Goal: Information Seeking & Learning: Learn about a topic

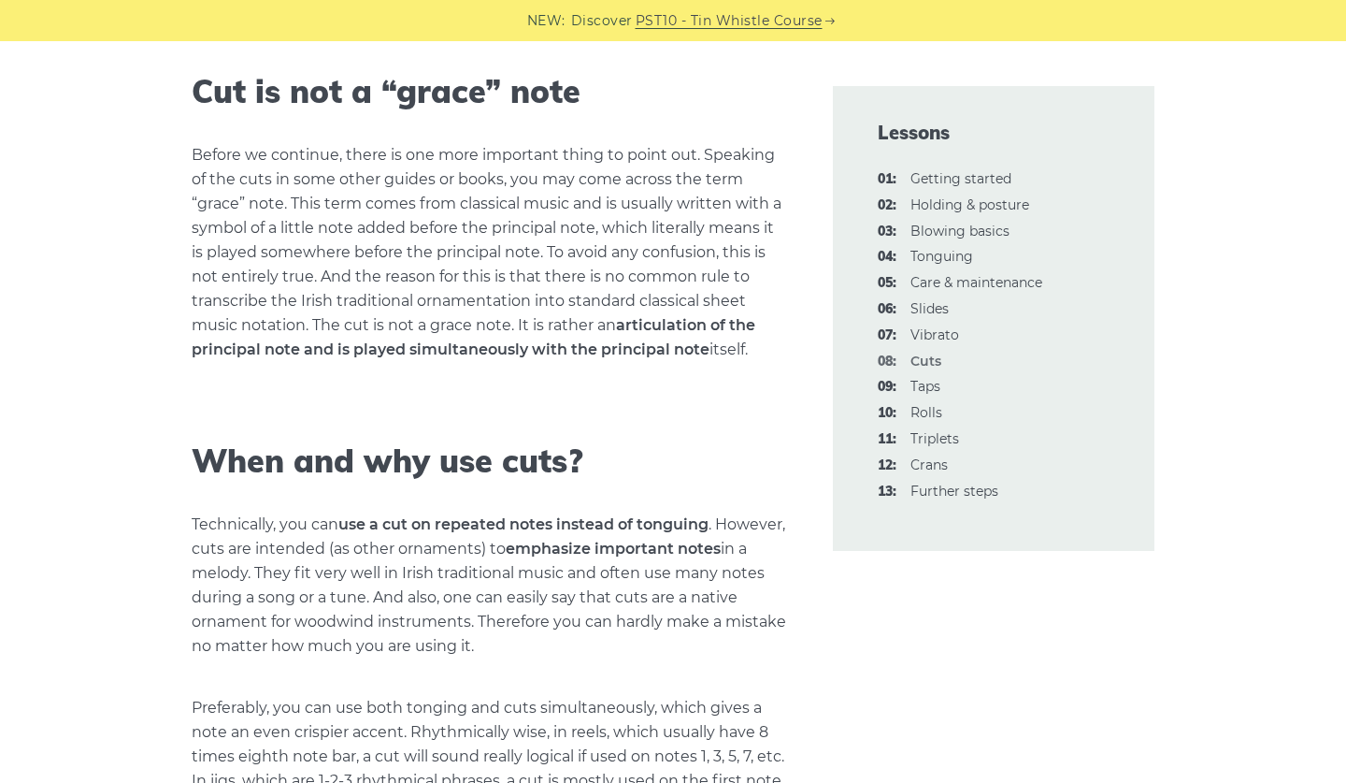
scroll to position [2278, 0]
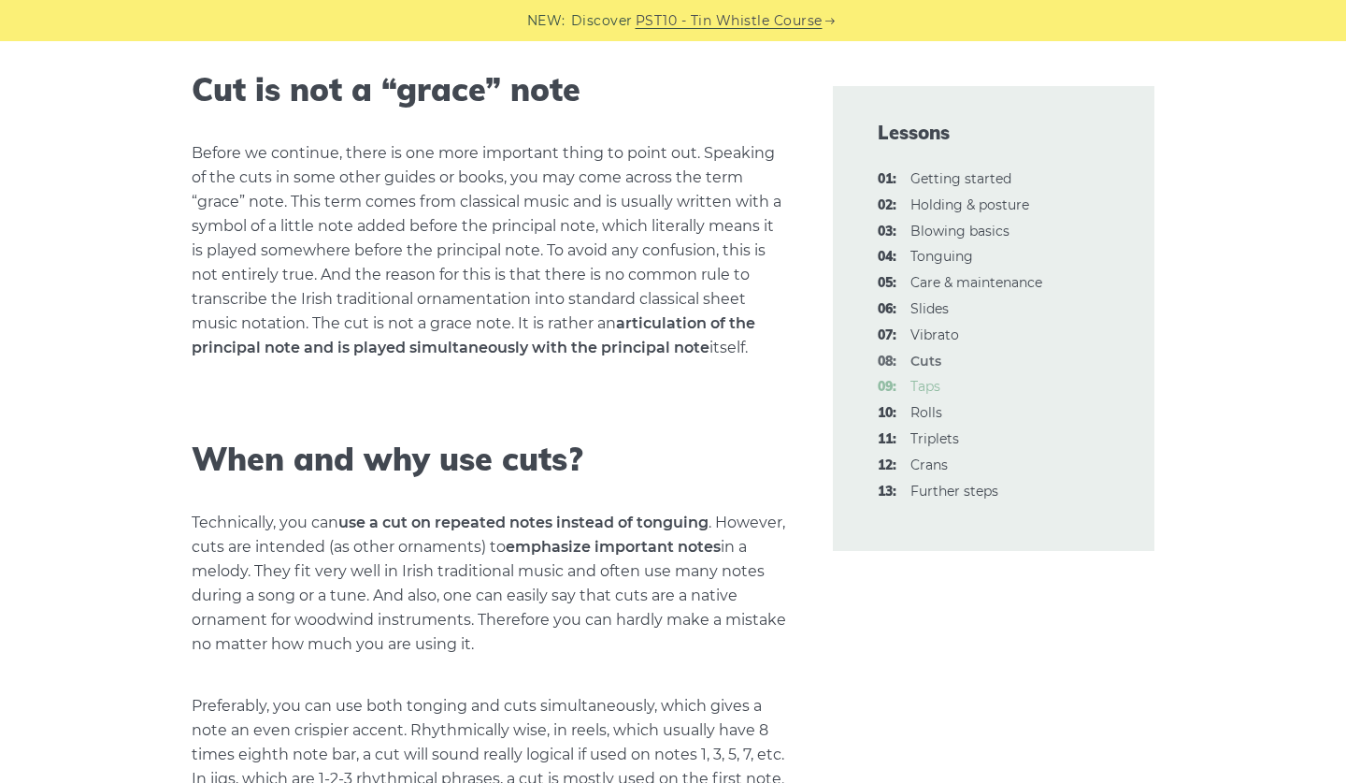
click at [927, 383] on link "09: Taps" at bounding box center [926, 386] width 30 height 17
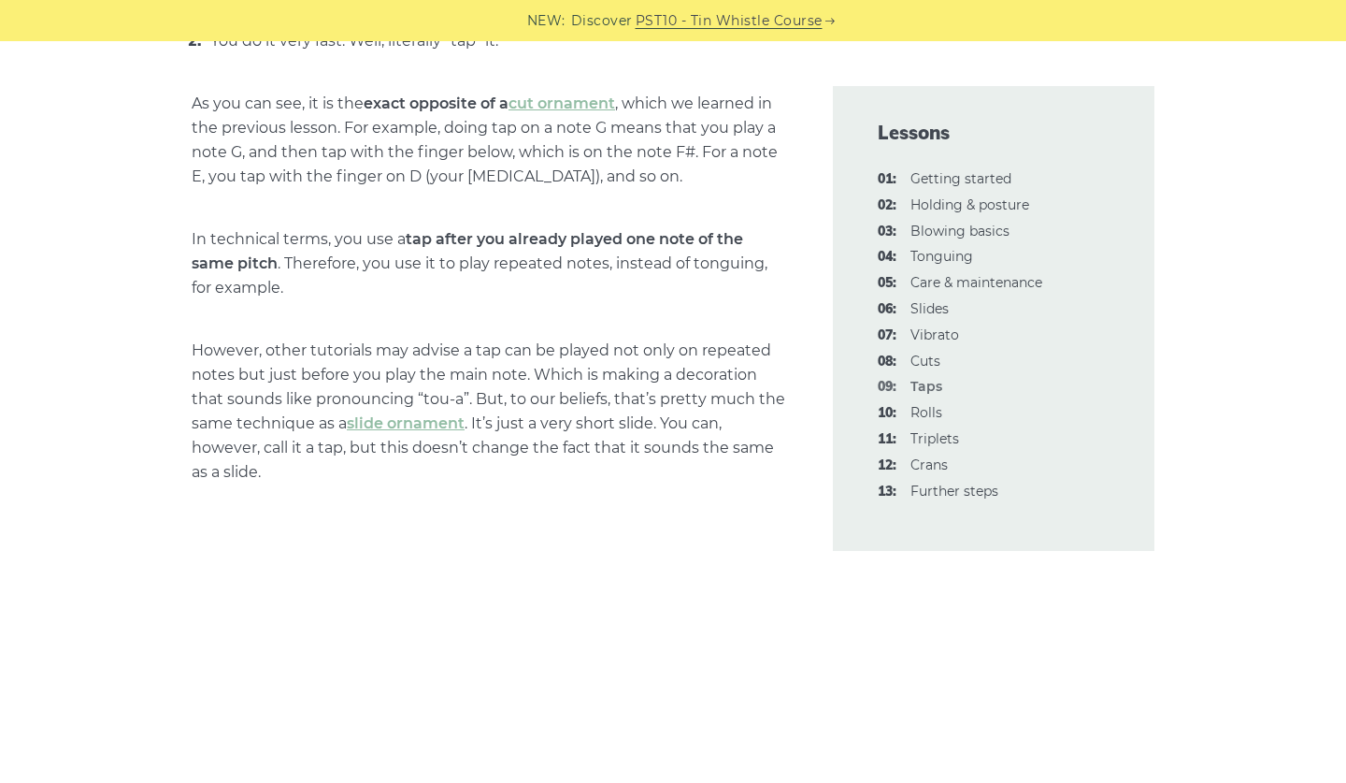
scroll to position [1124, 0]
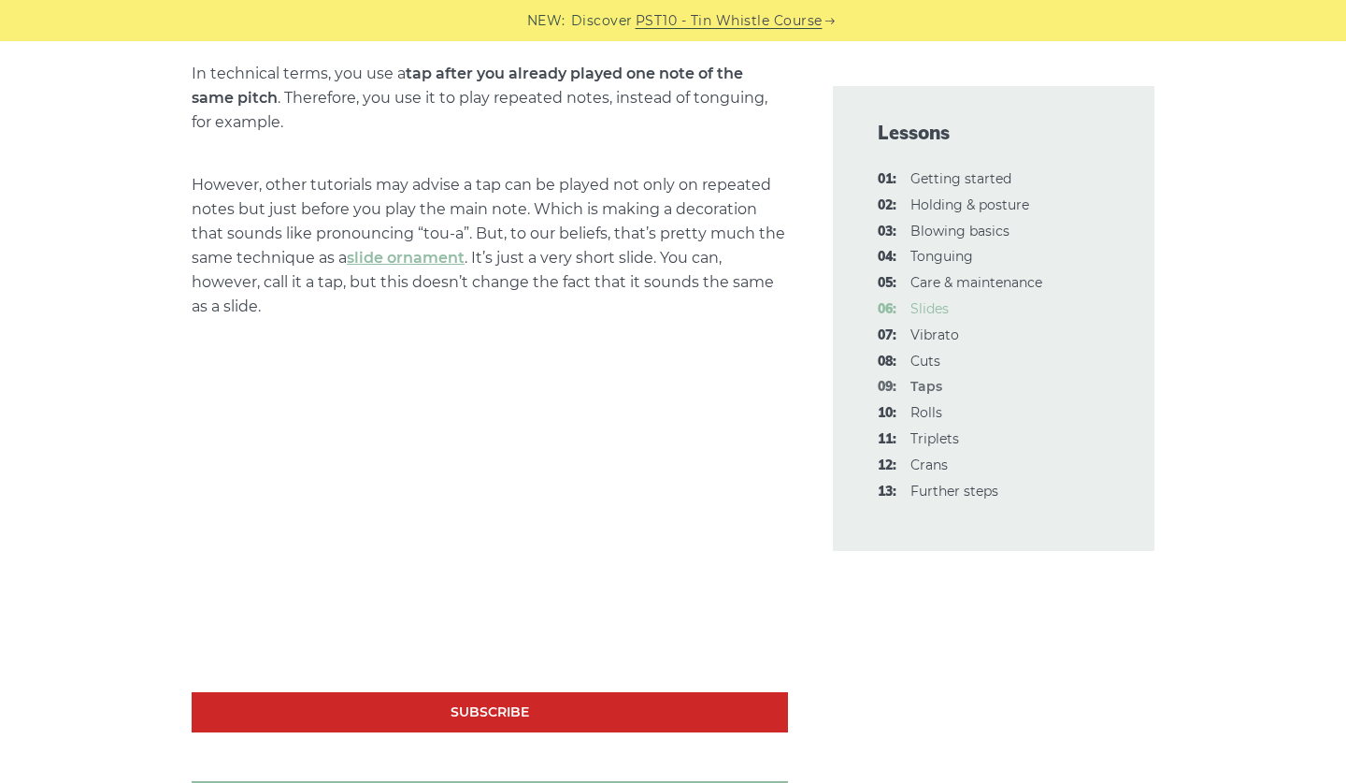
click at [928, 306] on link "06: Slides" at bounding box center [930, 308] width 38 height 17
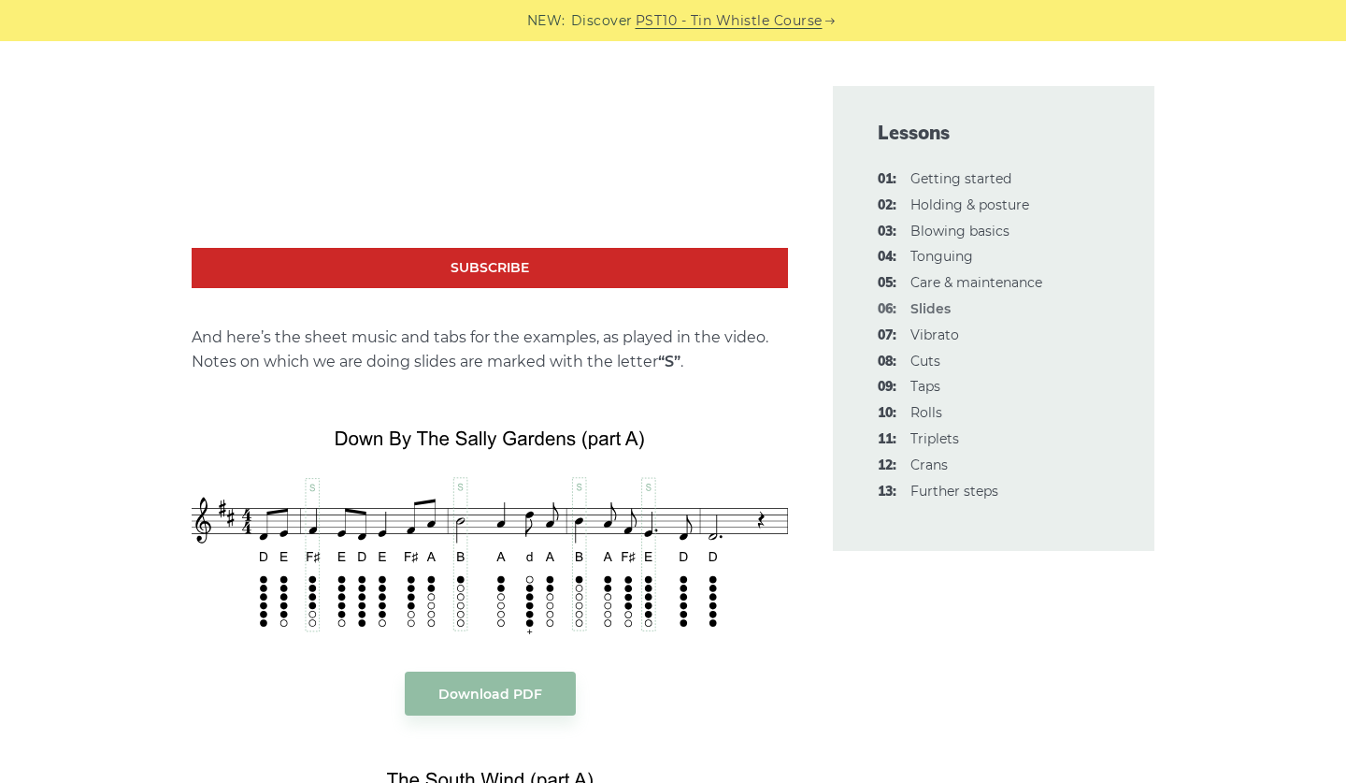
scroll to position [1885, 0]
click at [929, 336] on link "07: Vibrato" at bounding box center [935, 334] width 49 height 17
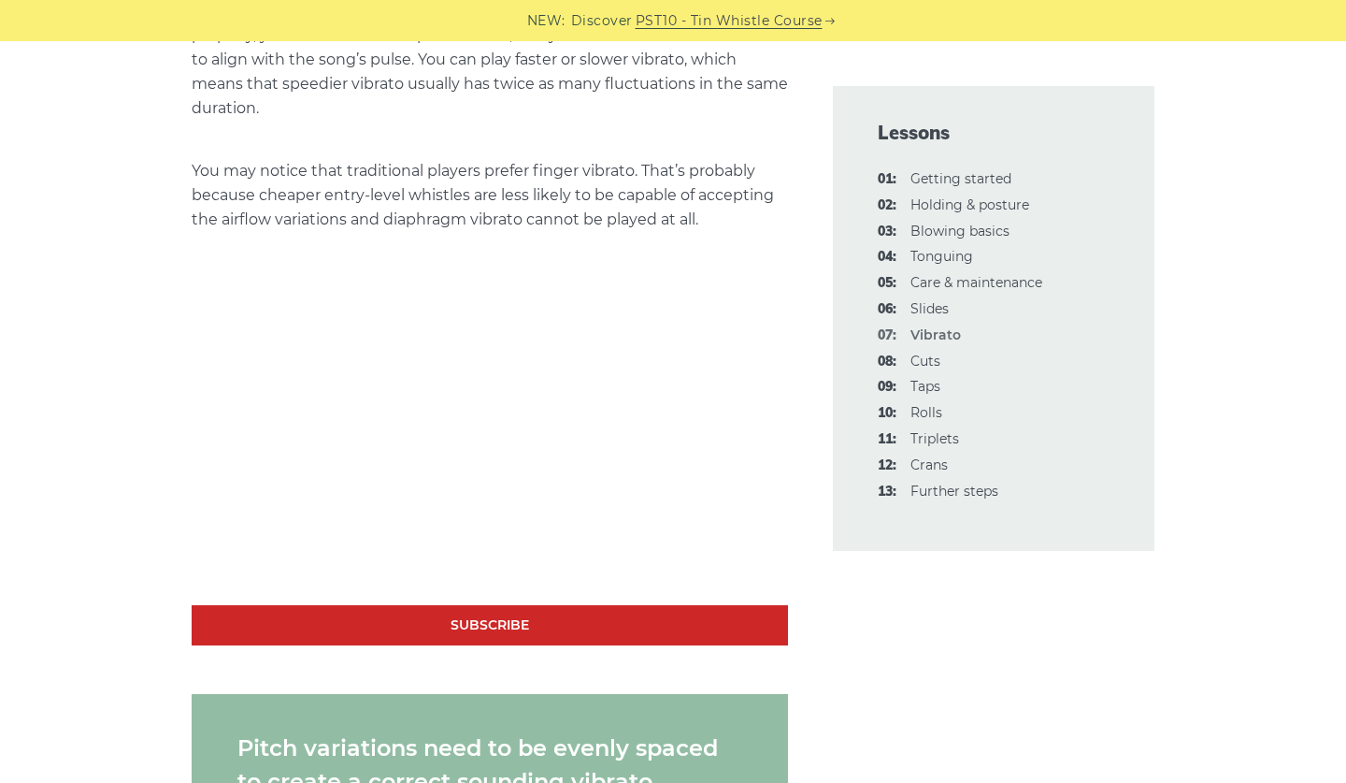
scroll to position [1656, 0]
